Goal: Task Accomplishment & Management: Complete application form

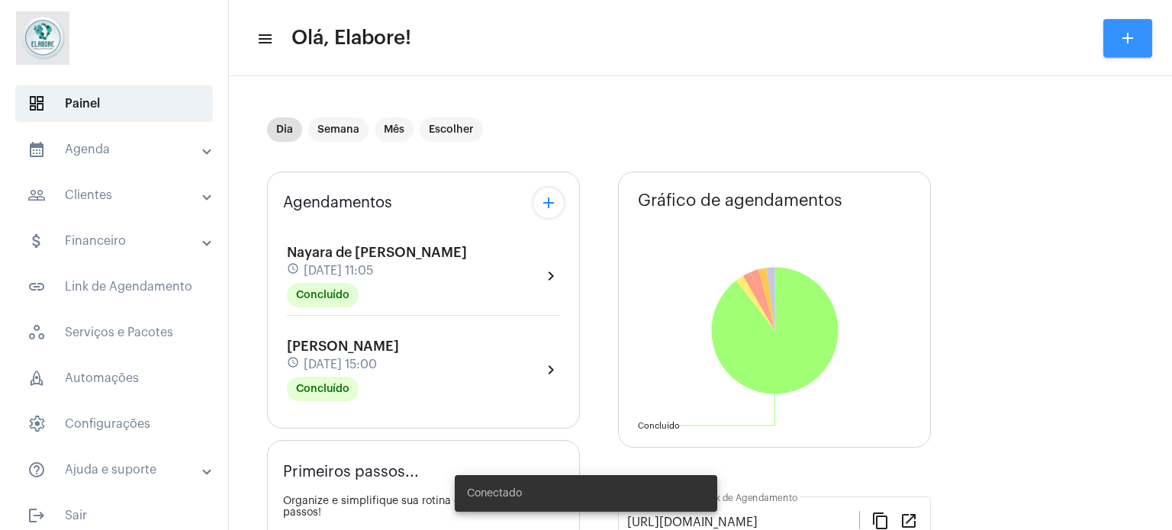
click at [1131, 48] on button "add" at bounding box center [1127, 38] width 49 height 38
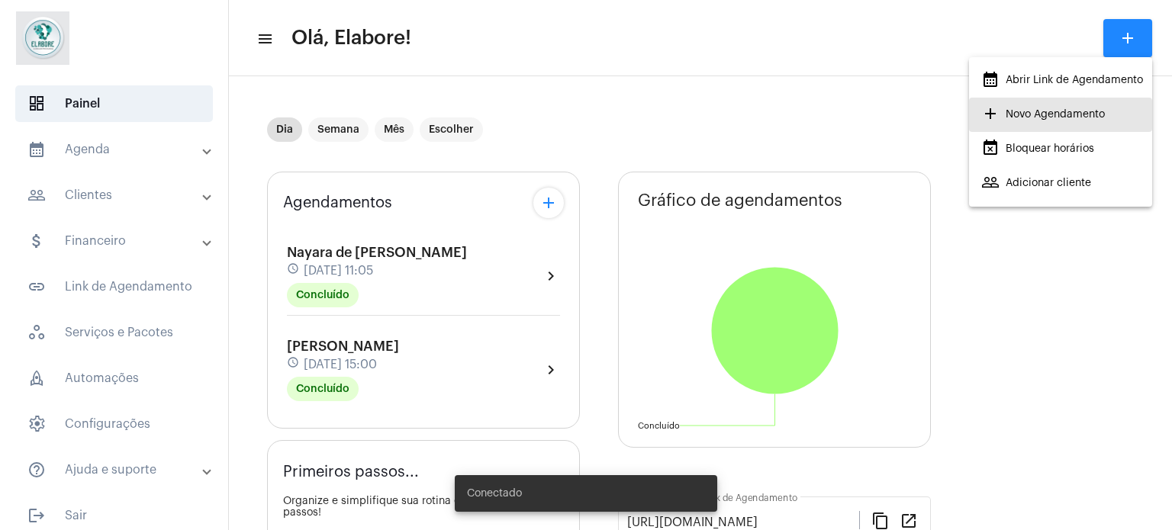
click at [1042, 118] on span "add Novo Agendamento" at bounding box center [1043, 114] width 124 height 27
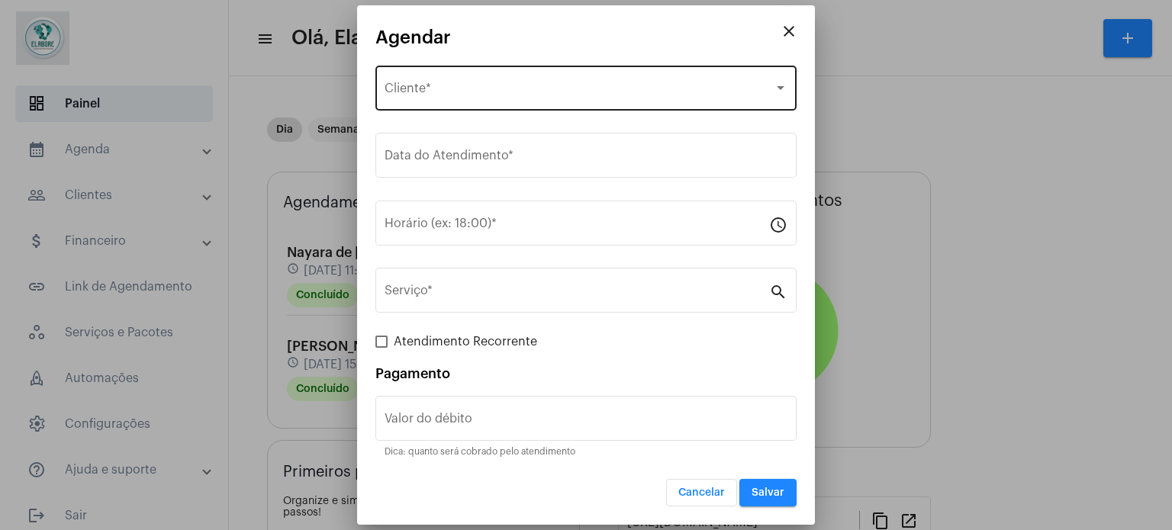
click at [620, 93] on div "Selecione o Cliente" at bounding box center [579, 92] width 389 height 14
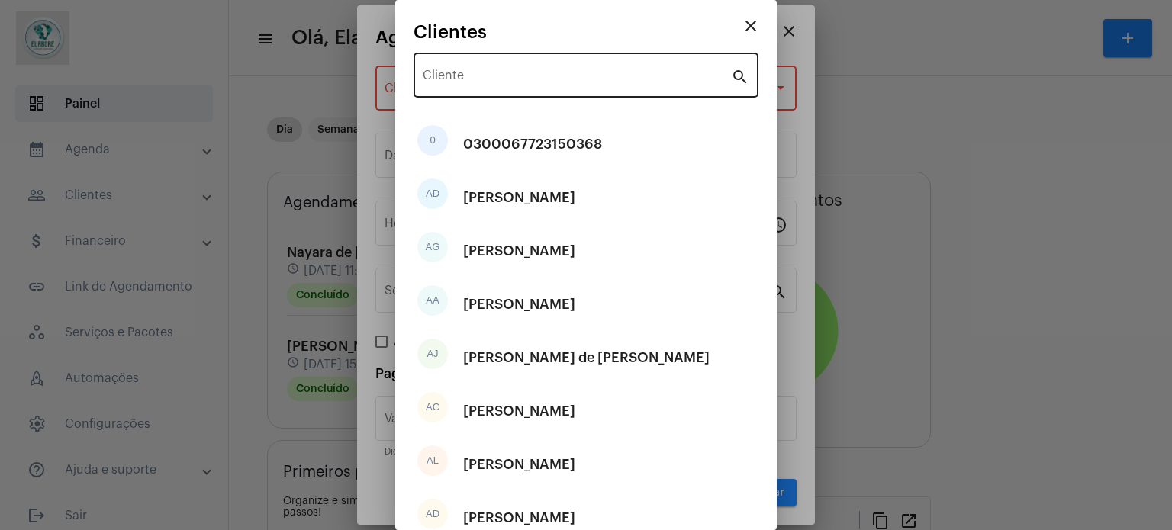
click at [659, 87] on div "Cliente" at bounding box center [577, 74] width 308 height 48
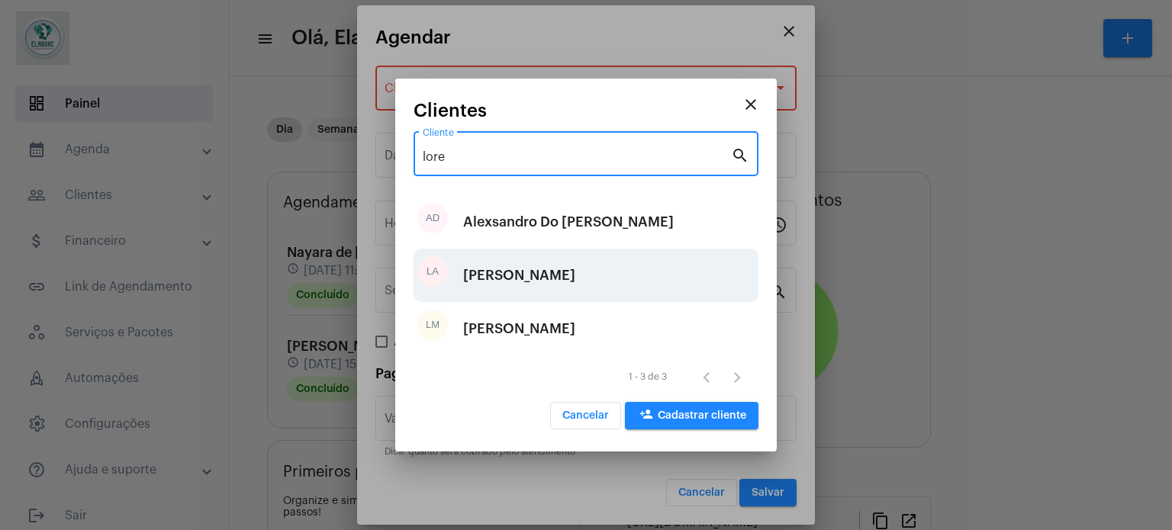
type input "lore"
click at [541, 275] on div "[PERSON_NAME]" at bounding box center [519, 276] width 112 height 46
type input "R$"
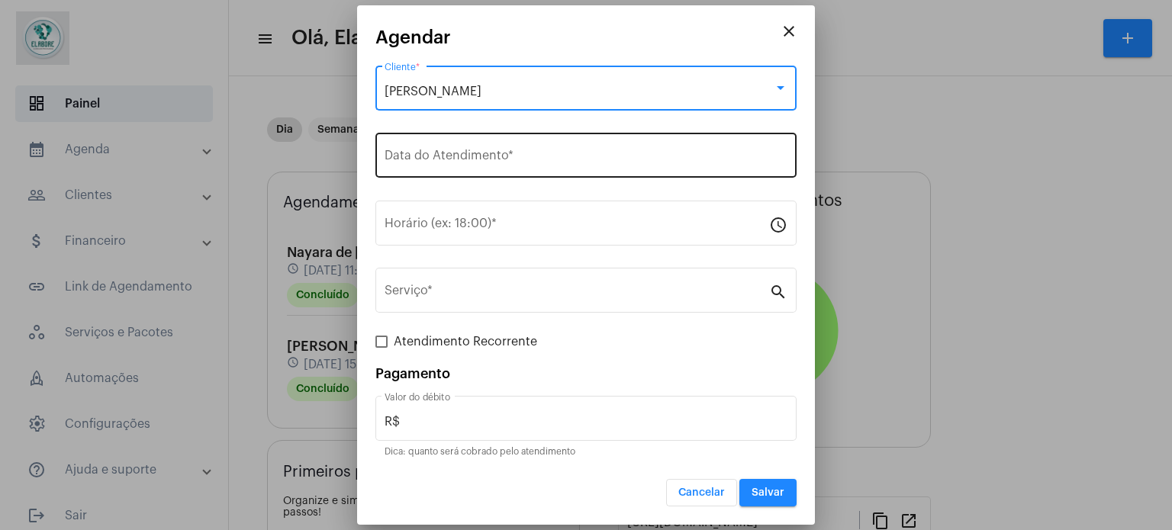
click at [598, 152] on input "Data do Atendimento *" at bounding box center [586, 159] width 403 height 14
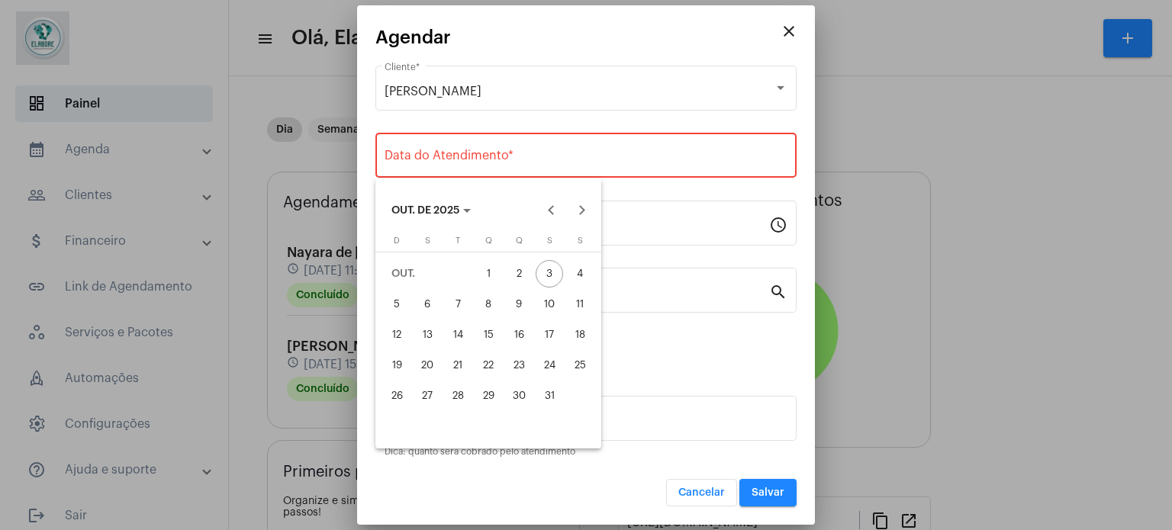
click at [581, 267] on div "4" at bounding box center [579, 273] width 27 height 27
type input "[DATE]"
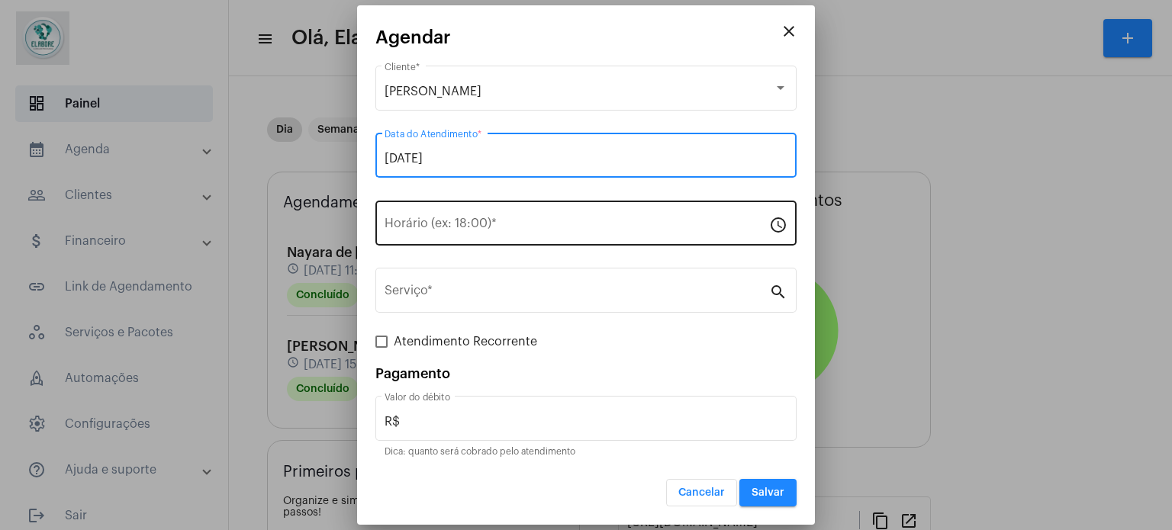
click at [555, 226] on input "Horário (ex: 18:00) *" at bounding box center [577, 227] width 385 height 14
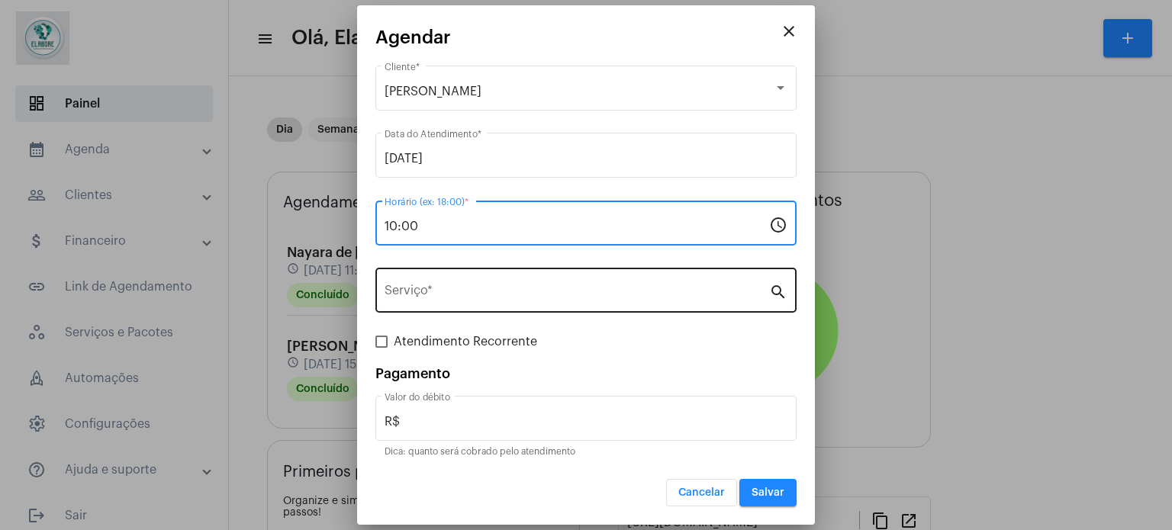
type input "10:00"
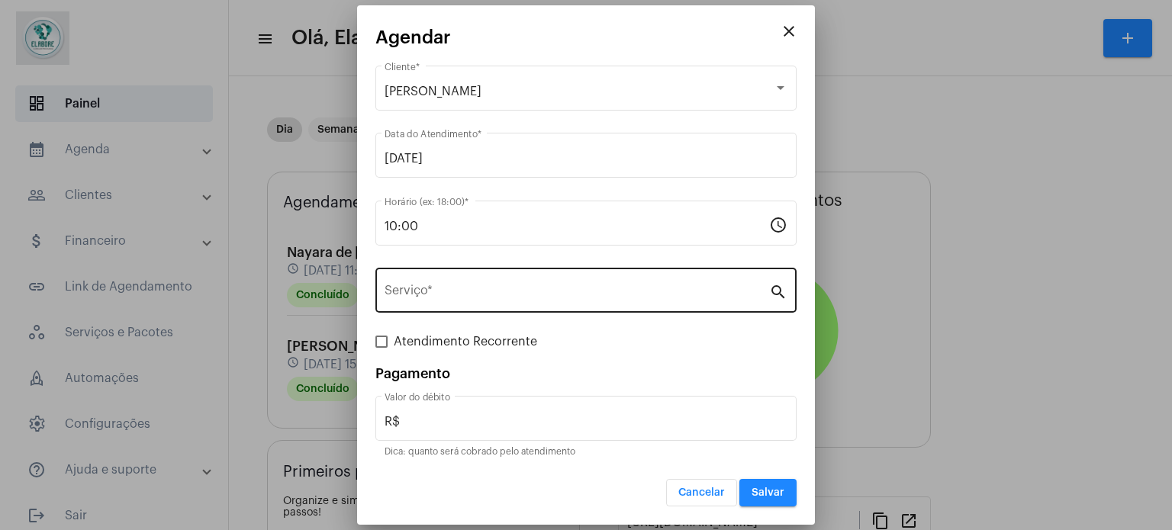
click at [451, 302] on div "Serviço *" at bounding box center [577, 289] width 385 height 48
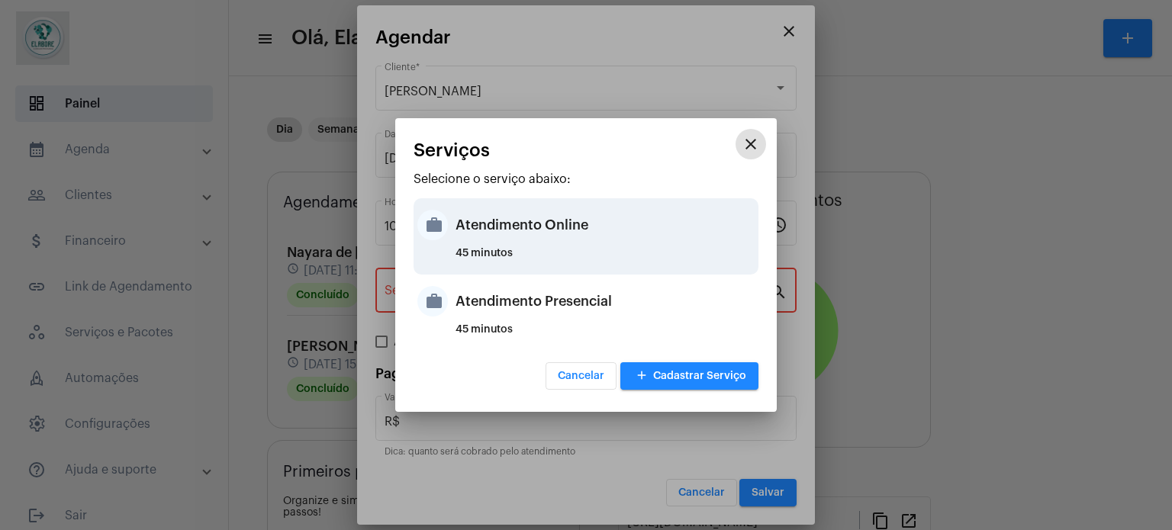
click at [544, 240] on div "Atendimento Online" at bounding box center [605, 225] width 299 height 46
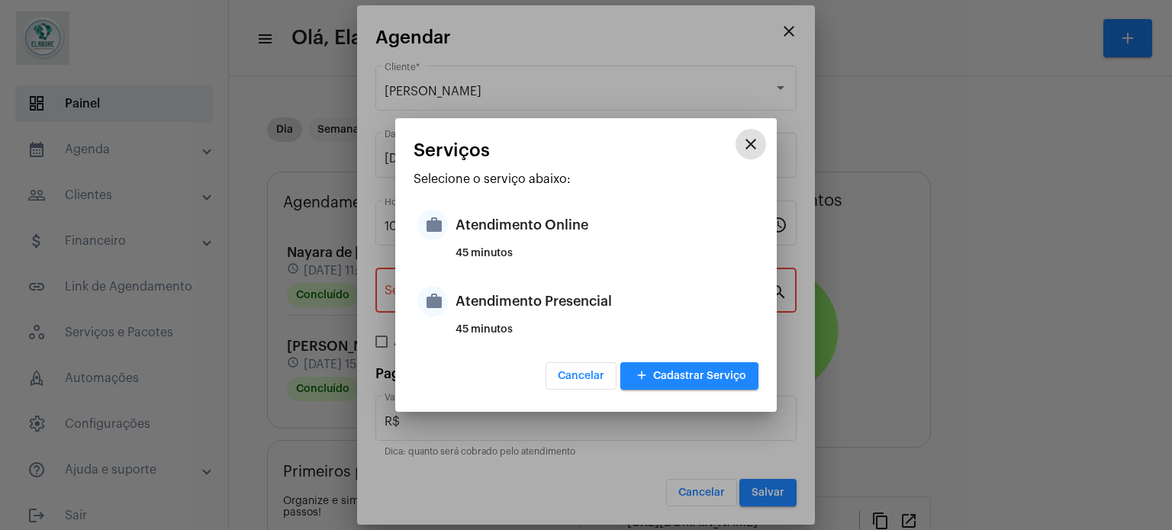
type input "Atendimento Online"
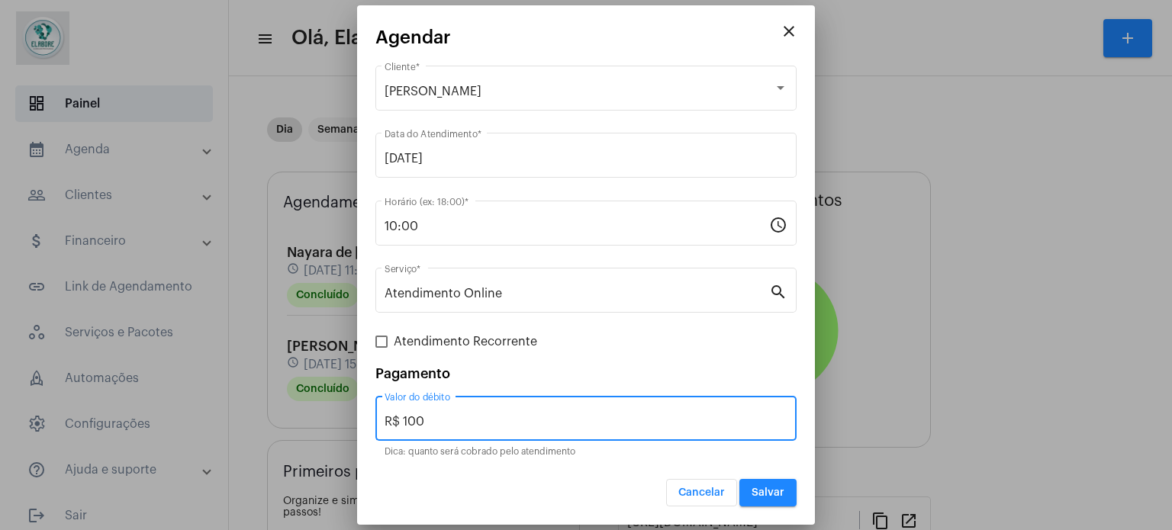
drag, startPoint x: 631, startPoint y: 414, endPoint x: 362, endPoint y: 412, distance: 268.6
click at [362, 413] on mat-dialog-container "close [PERSON_NAME] Cliente * [DATE] Data do Atendimento * 10:00 Horário (ex: 1…" at bounding box center [586, 265] width 458 height 520
type input "R$ 0"
click at [774, 488] on span "Salvar" at bounding box center [768, 493] width 33 height 11
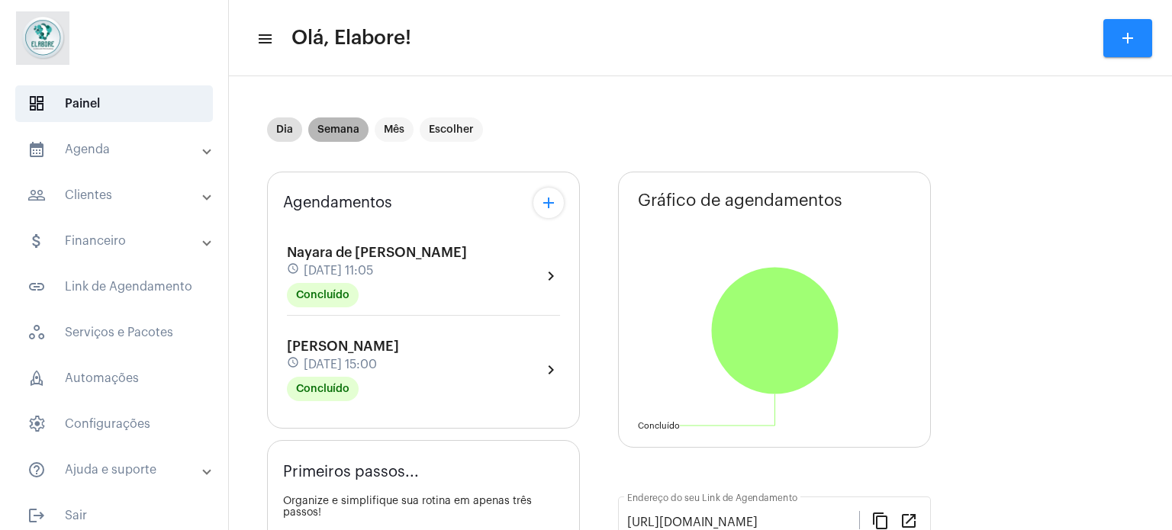
click at [346, 132] on mat-chip "Semana" at bounding box center [338, 130] width 60 height 24
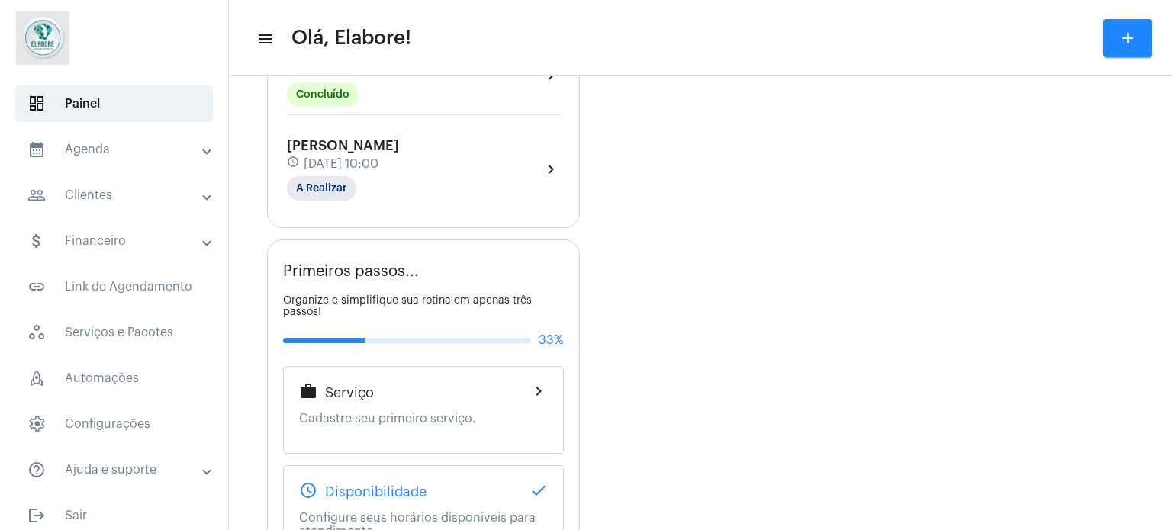
scroll to position [2060, 0]
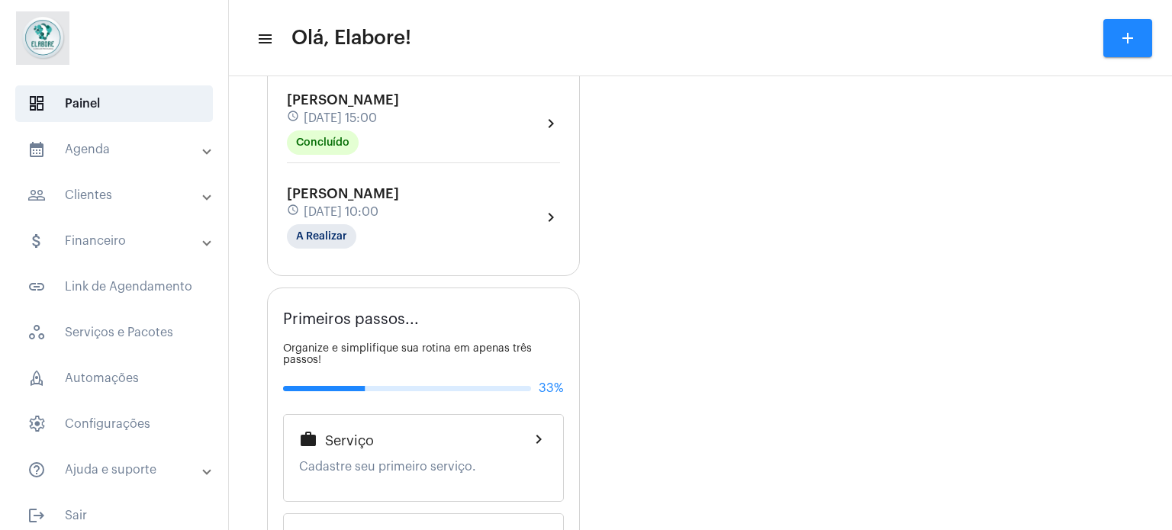
click at [378, 205] on span "[DATE] 10:00" at bounding box center [341, 212] width 75 height 14
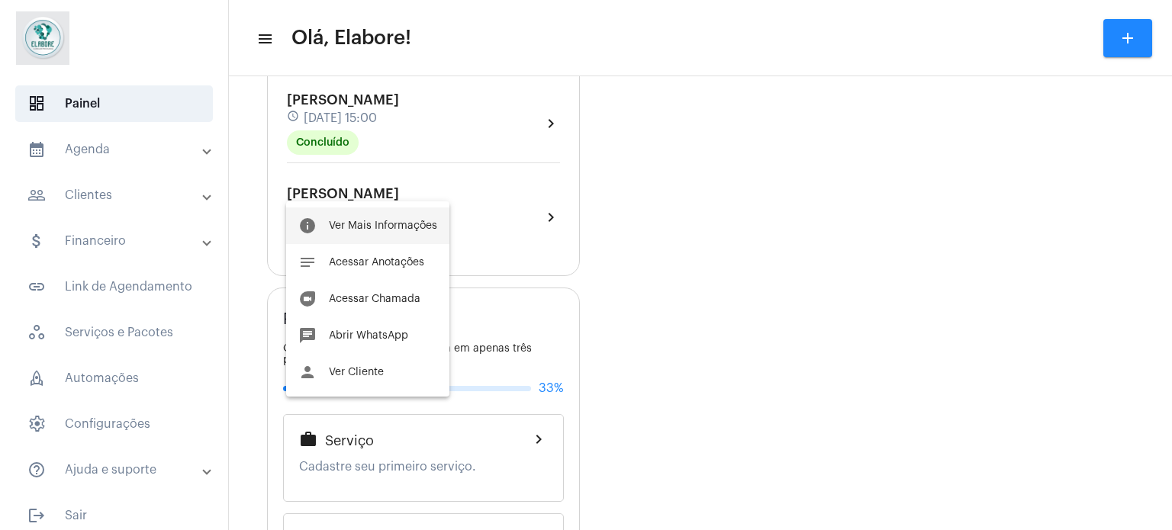
click at [423, 230] on span "Ver Mais Informações" at bounding box center [383, 226] width 108 height 11
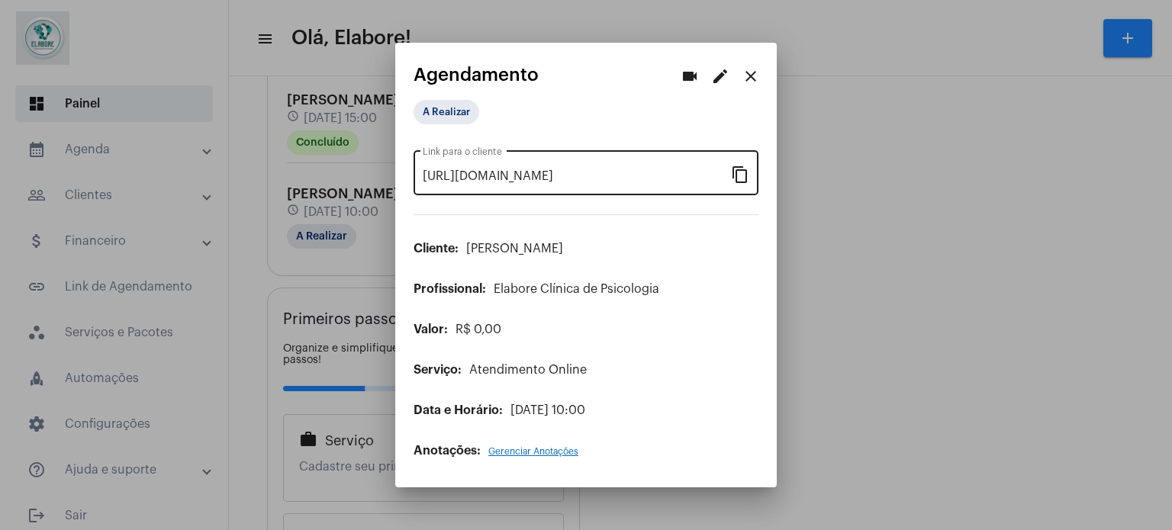
click at [742, 175] on mat-icon "content_copy" at bounding box center [740, 174] width 18 height 18
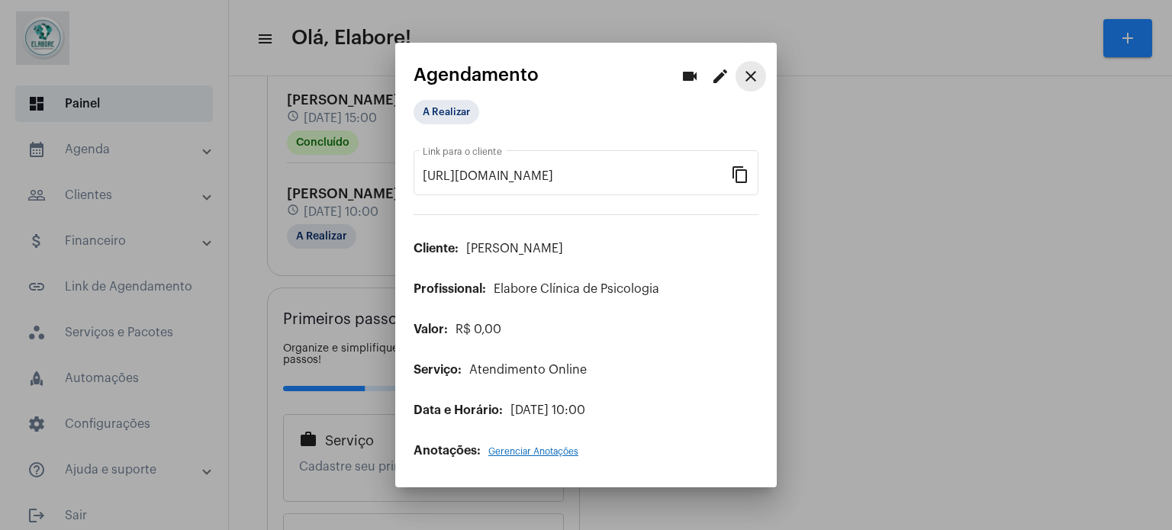
click at [749, 79] on mat-icon "close" at bounding box center [751, 76] width 18 height 18
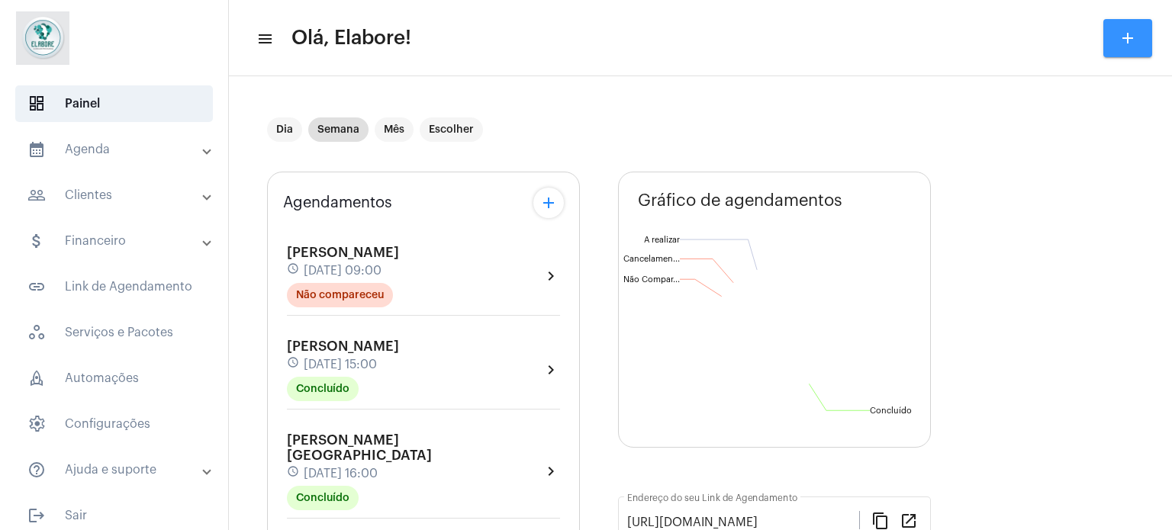
click at [1113, 44] on button "add" at bounding box center [1127, 38] width 49 height 38
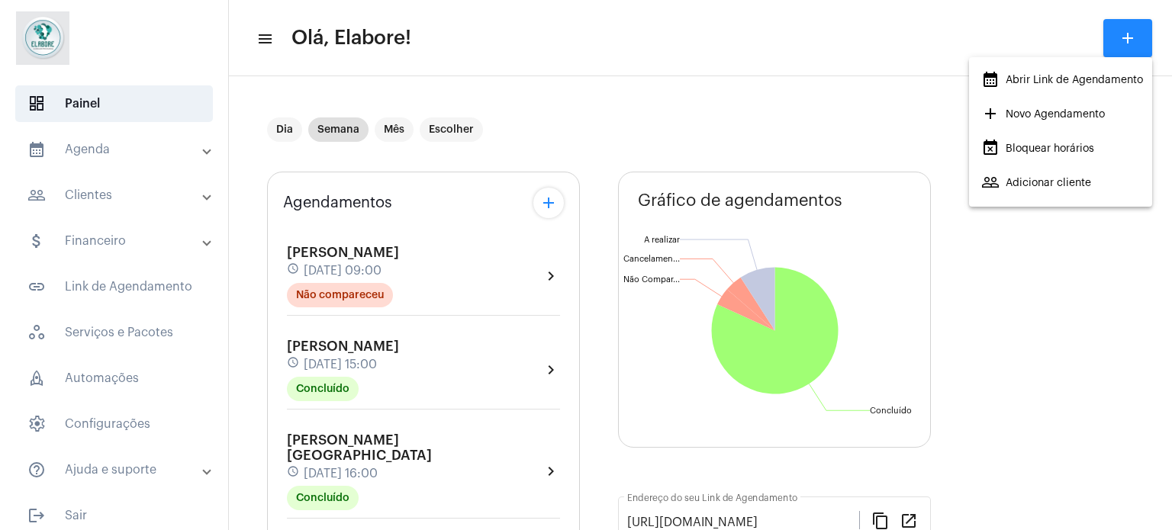
click at [1070, 114] on span "add Novo Agendamento" at bounding box center [1043, 114] width 124 height 27
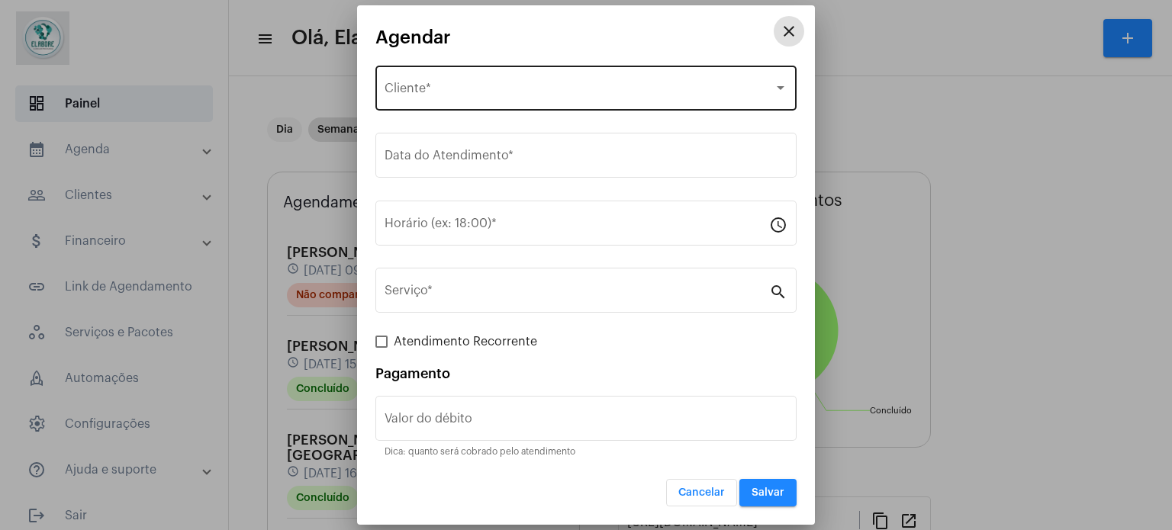
click at [547, 94] on div "Selecione o Cliente" at bounding box center [579, 92] width 389 height 14
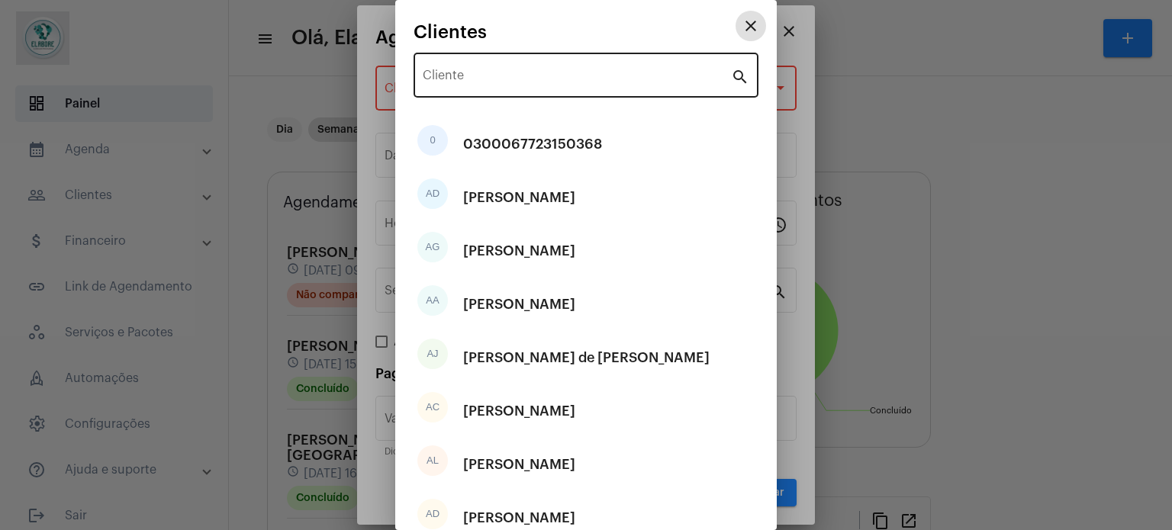
click at [531, 69] on div "Cliente" at bounding box center [577, 74] width 308 height 48
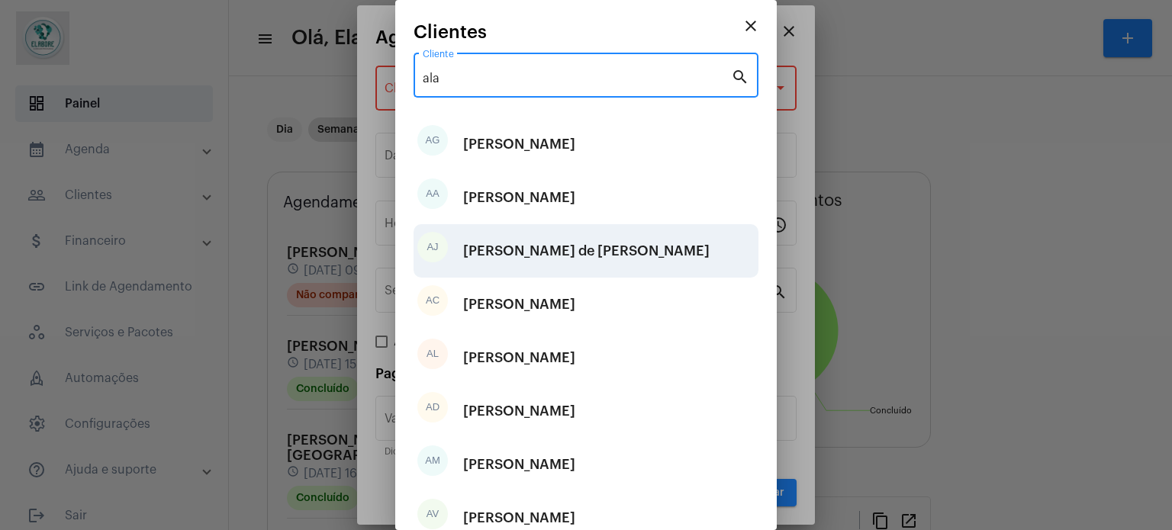
type input "ala"
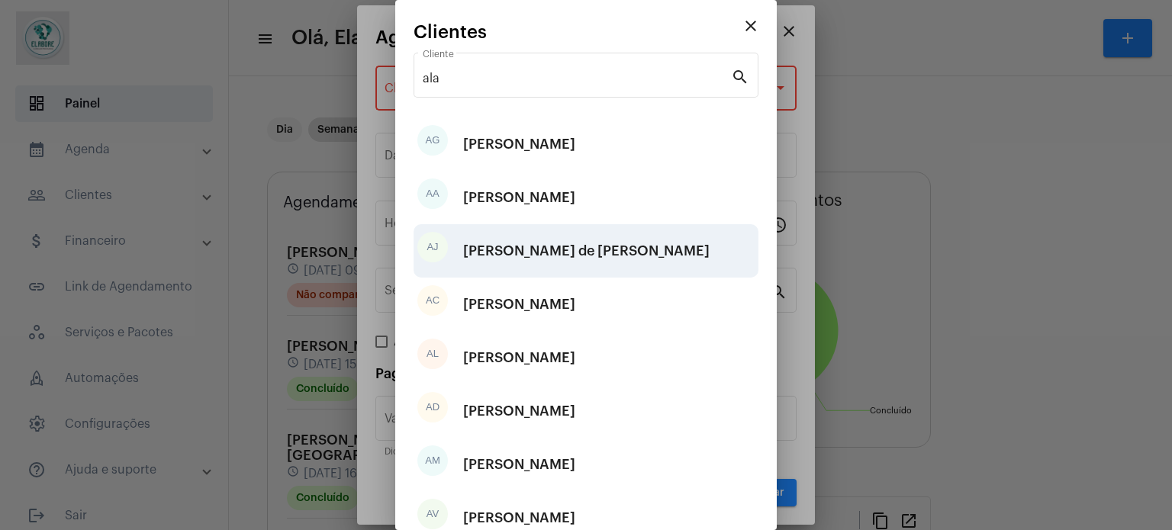
click at [511, 249] on div "[PERSON_NAME] de [PERSON_NAME]" at bounding box center [586, 251] width 246 height 46
type input "R$"
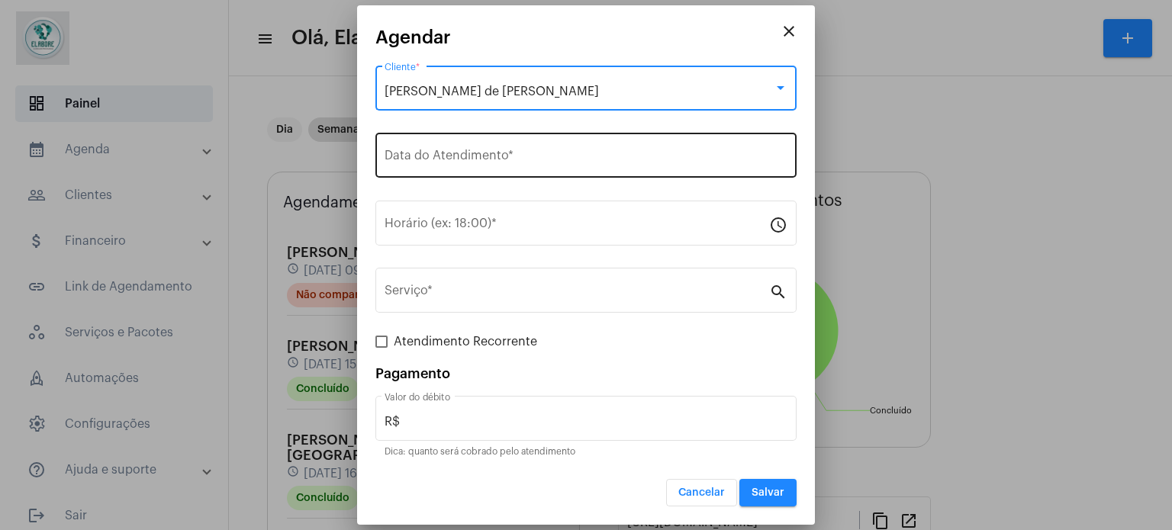
click at [497, 149] on div "Data do Atendimento *" at bounding box center [586, 154] width 403 height 48
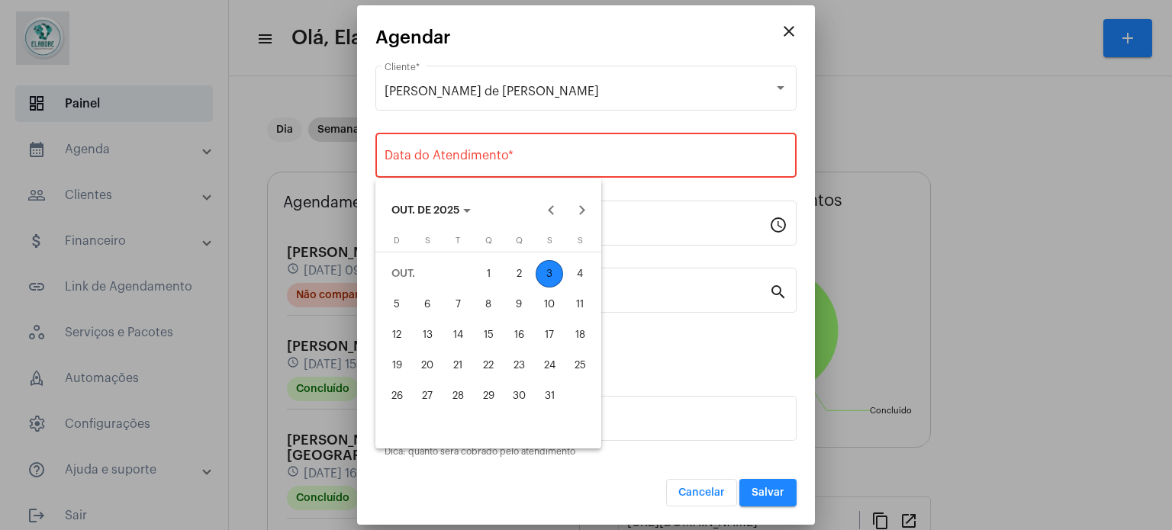
click at [573, 269] on div "4" at bounding box center [579, 273] width 27 height 27
type input "[DATE]"
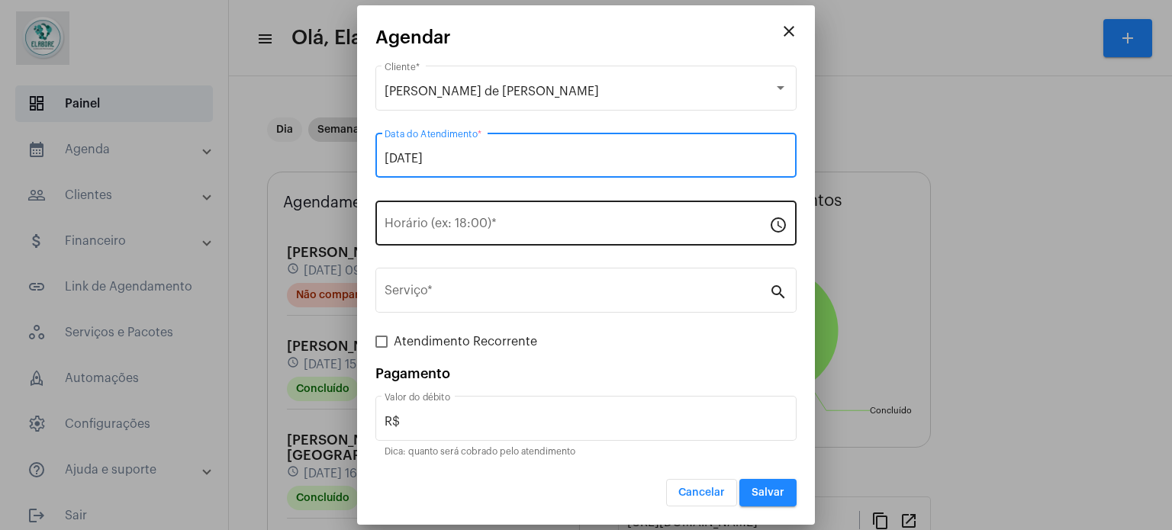
click at [522, 227] on input "Horário (ex: 18:00) *" at bounding box center [577, 227] width 385 height 14
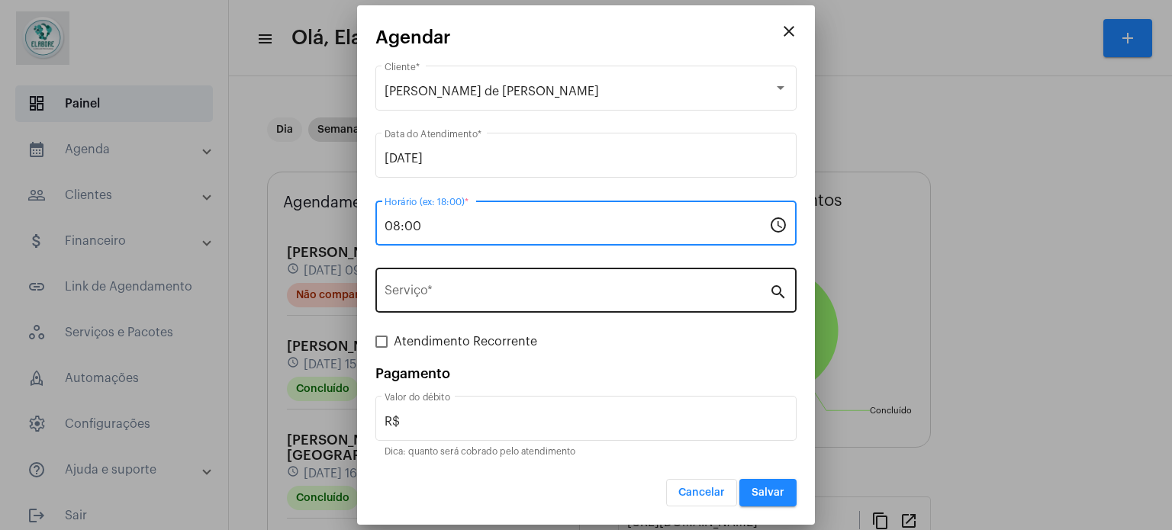
type input "08:00"
click at [491, 301] on div "Serviço *" at bounding box center [577, 289] width 385 height 48
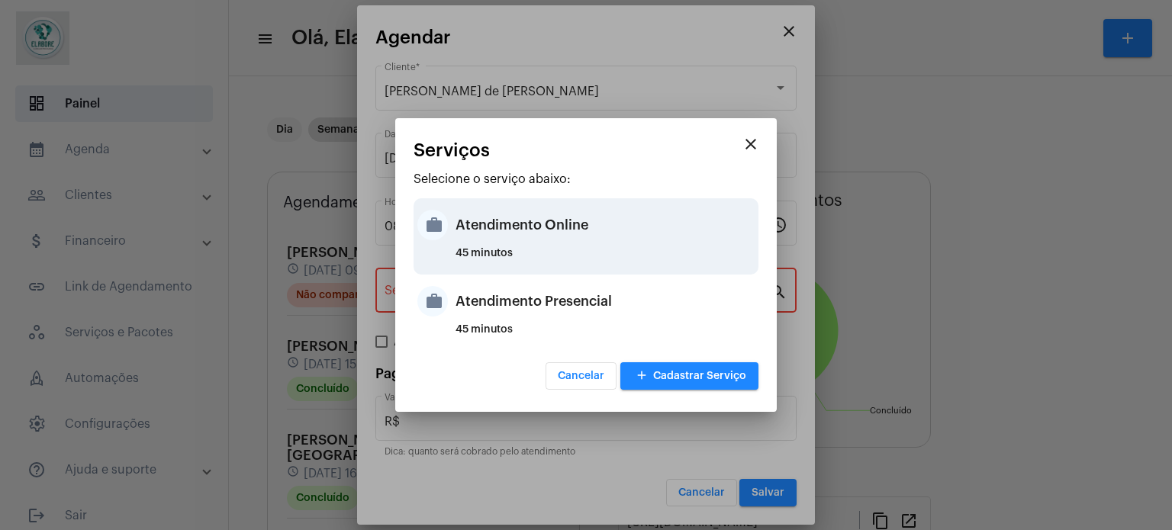
click at [491, 245] on div "Atendimento Online" at bounding box center [605, 225] width 299 height 46
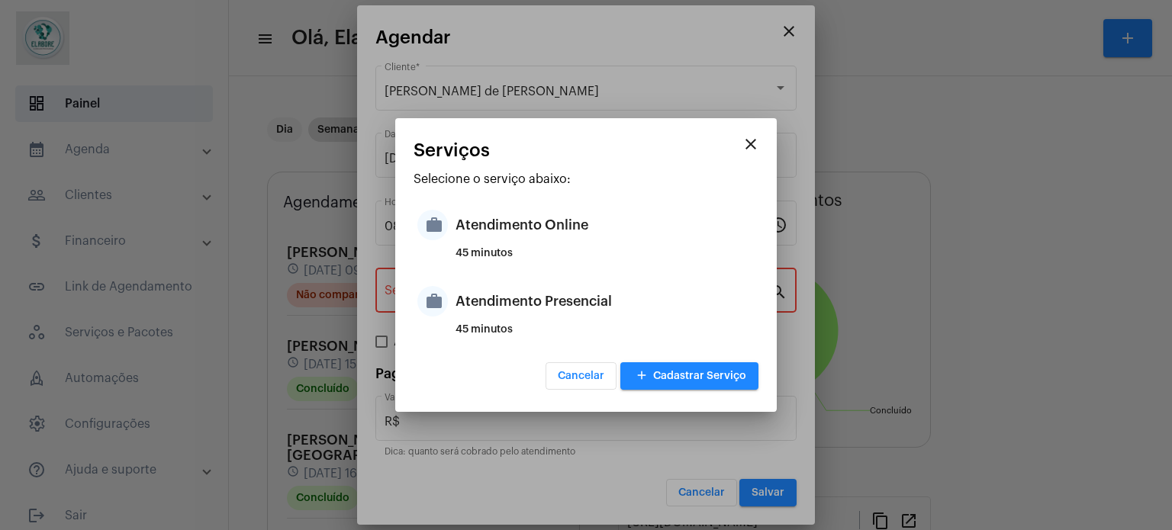
type input "Atendimento Online"
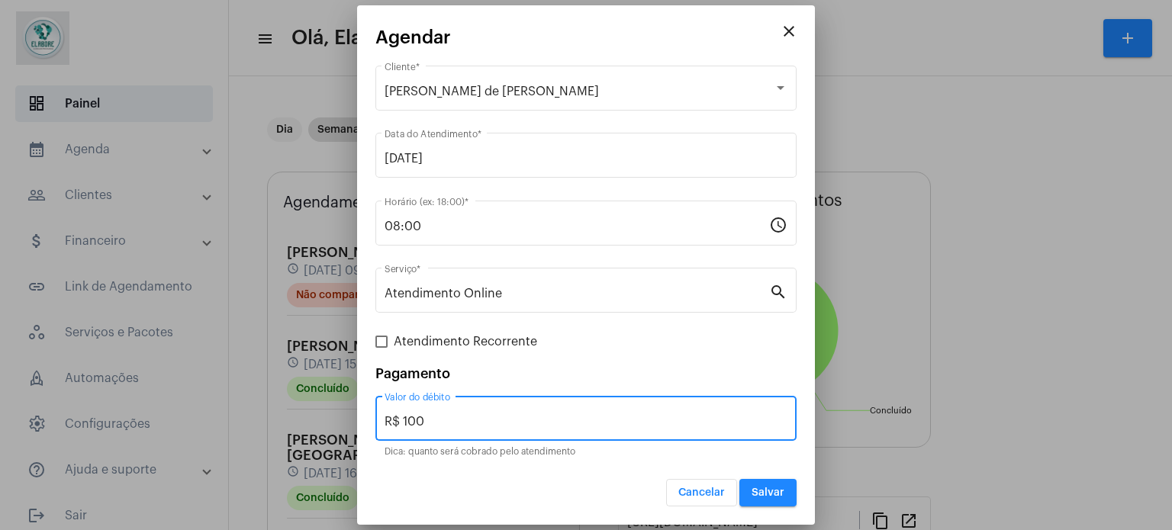
drag, startPoint x: 443, startPoint y: 420, endPoint x: 358, endPoint y: 418, distance: 85.5
click at [358, 420] on mat-dialog-container "close Agendar [PERSON_NAME] de [PERSON_NAME] Cliente * [DATE] Data do Atendimen…" at bounding box center [586, 265] width 458 height 520
type input "R$ 0"
click at [779, 497] on span "Salvar" at bounding box center [768, 493] width 33 height 11
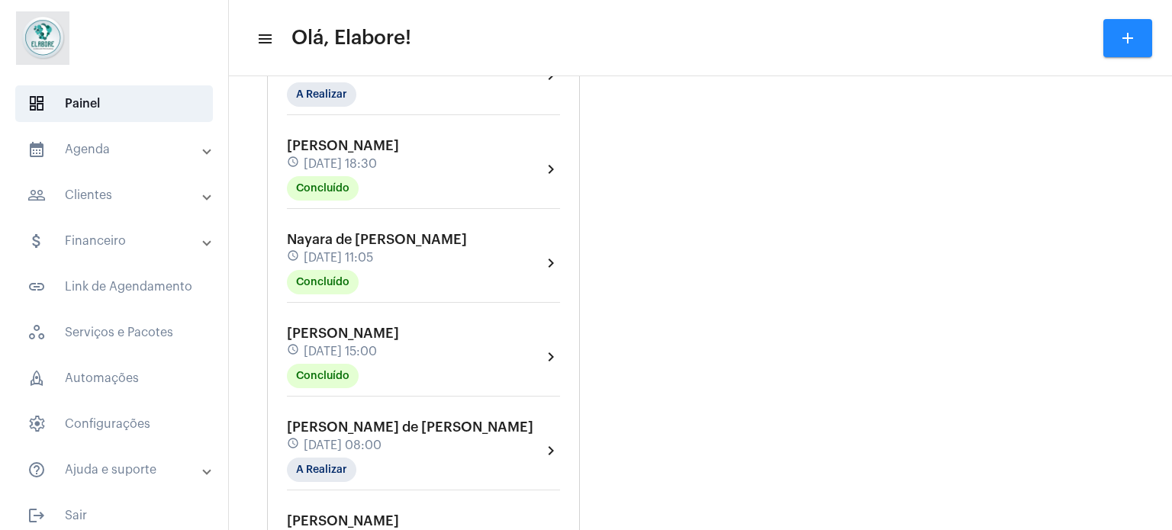
scroll to position [1984, 0]
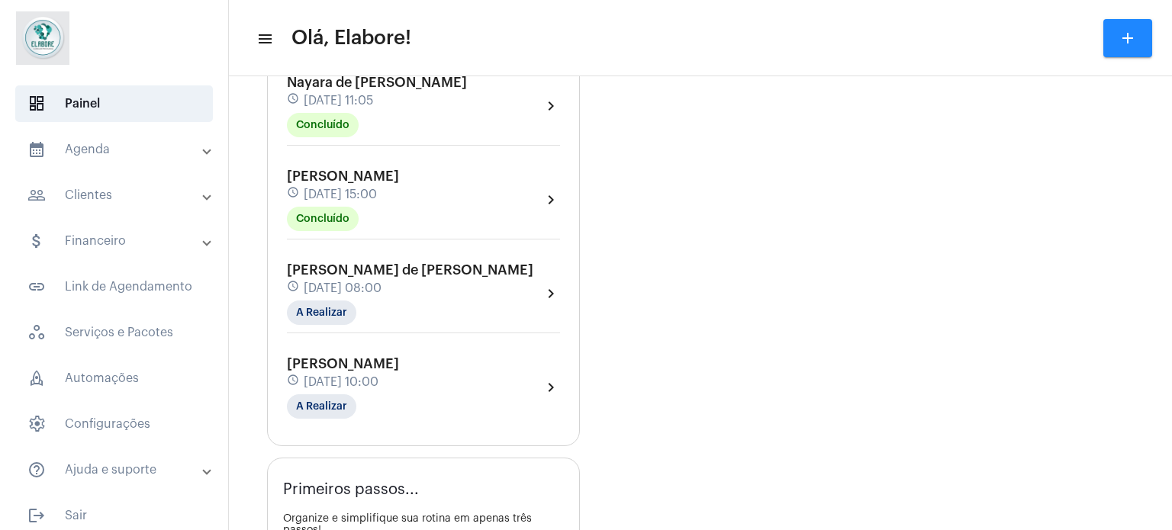
click at [530, 262] on div "[PERSON_NAME] de [PERSON_NAME] schedule [DATE] 08:00 A Realizar chevron_right" at bounding box center [423, 293] width 273 height 63
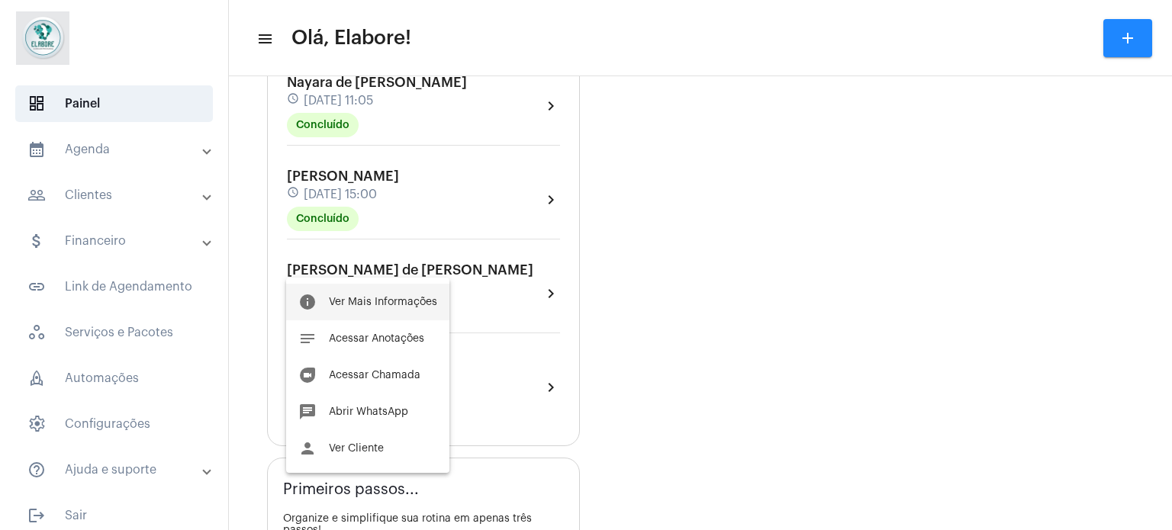
click at [341, 295] on button "info Ver Mais Informações" at bounding box center [367, 302] width 163 height 37
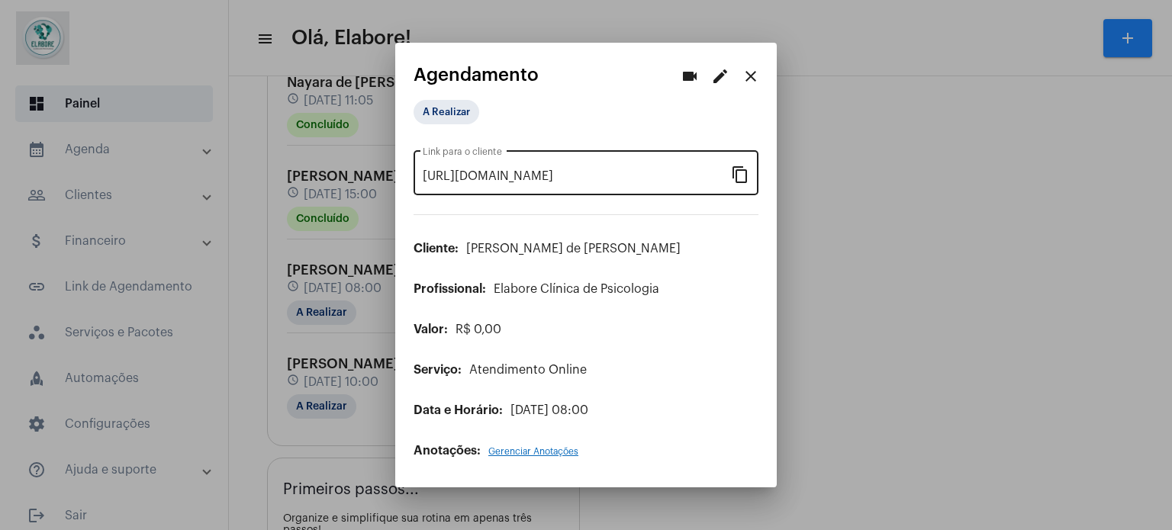
click at [736, 174] on mat-icon "content_copy" at bounding box center [740, 174] width 18 height 18
